Goal: Transaction & Acquisition: Purchase product/service

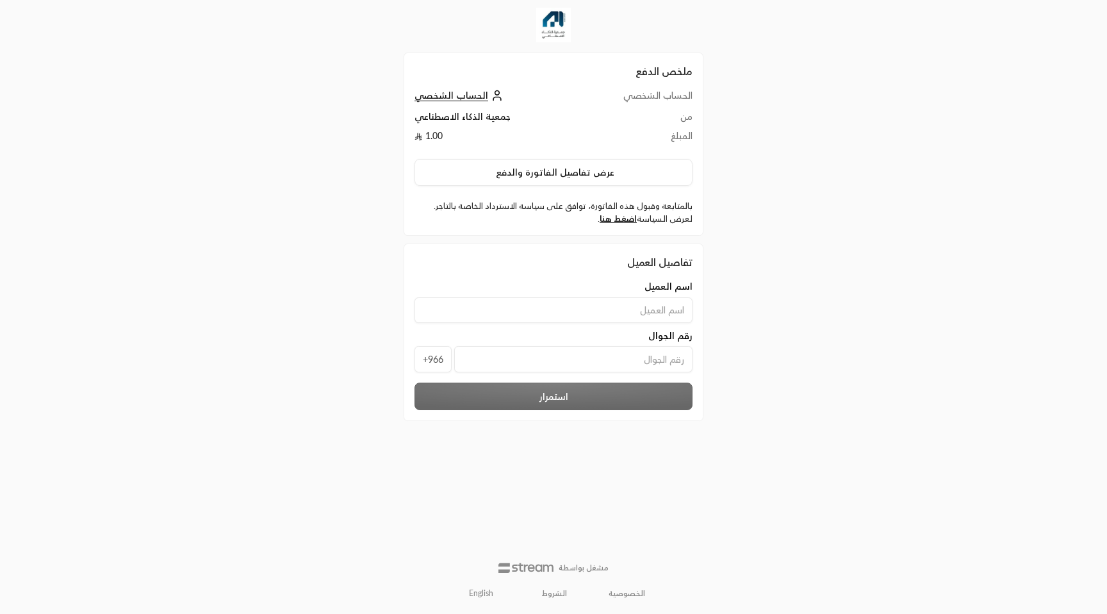
click at [547, 327] on div "اسم العميل رقم الجوال +966" at bounding box center [553, 329] width 291 height 99
click at [550, 369] on input "tel" at bounding box center [573, 359] width 238 height 26
click at [484, 361] on input "tel" at bounding box center [573, 359] width 238 height 26
click at [482, 594] on link "English" at bounding box center [481, 593] width 38 height 20
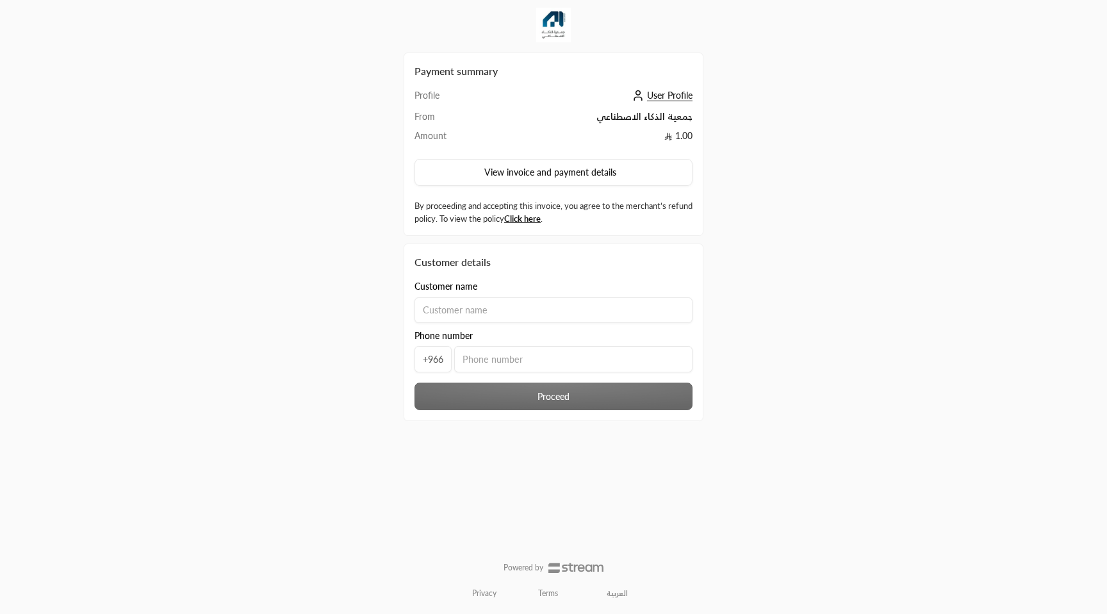
click at [506, 315] on input at bounding box center [553, 310] width 278 height 26
type input "usman"
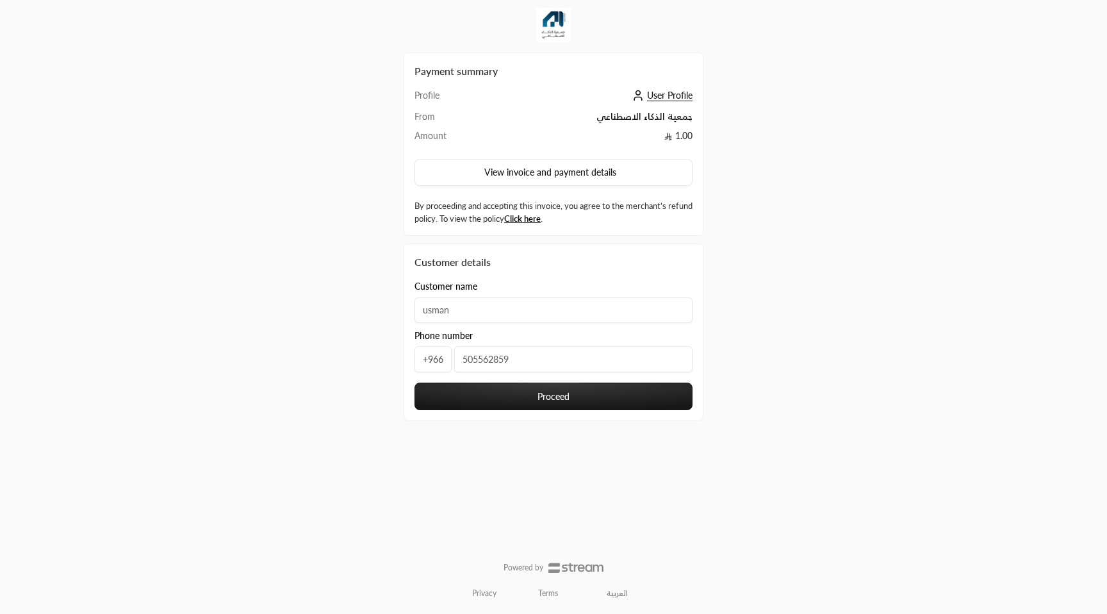
type input "505562859"
click at [512, 389] on button "Proceed" at bounding box center [553, 396] width 278 height 28
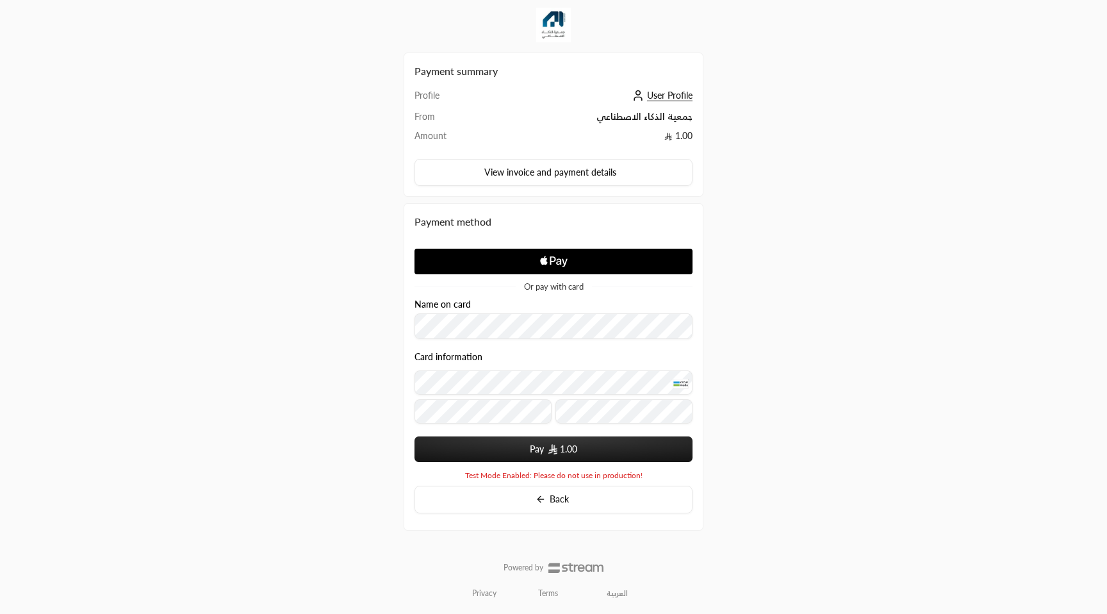
click at [495, 445] on button "Pay 1.00" at bounding box center [553, 449] width 278 height 26
